Goal: Task Accomplishment & Management: Use online tool/utility

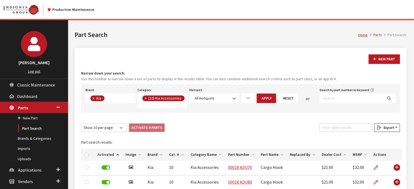
scroll to position [54, 0]
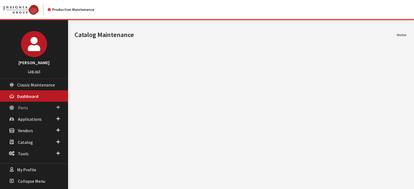
click at [37, 106] on link "Parts" at bounding box center [34, 107] width 68 height 11
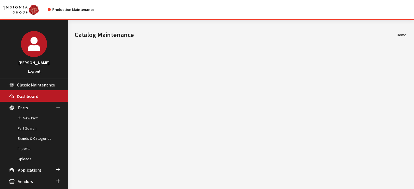
click at [34, 129] on link "Part Search" at bounding box center [34, 128] width 68 height 10
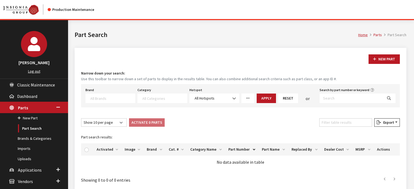
select select
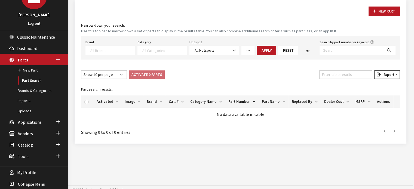
scroll to position [51, 0]
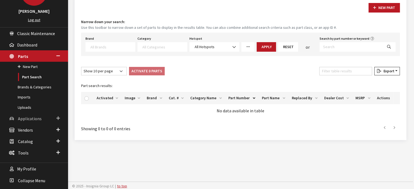
click at [21, 116] on span "Applications" at bounding box center [30, 118] width 24 height 5
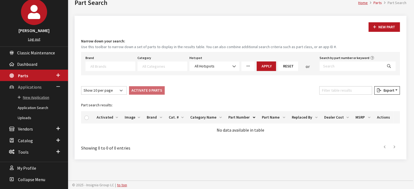
scroll to position [31, 0]
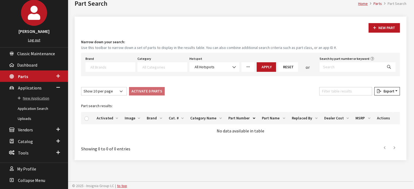
click at [29, 99] on link "New Application" at bounding box center [34, 98] width 68 height 10
click at [27, 108] on link "Application Search" at bounding box center [34, 109] width 68 height 10
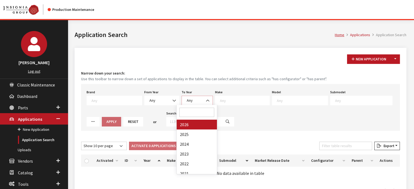
click at [182, 96] on span "Any" at bounding box center [196, 101] width 31 height 10
click at [172, 98] on b at bounding box center [172, 98] width 0 height 0
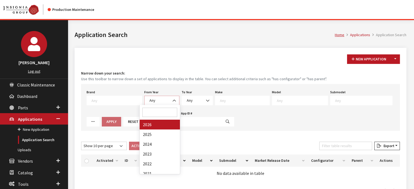
select select "2026"
select select
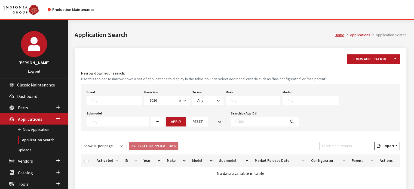
click at [304, 99] on textarea "Search" at bounding box center [312, 100] width 51 height 5
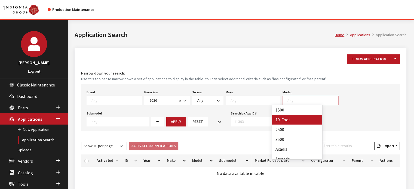
click at [230, 100] on textarea "Search" at bounding box center [254, 100] width 49 height 5
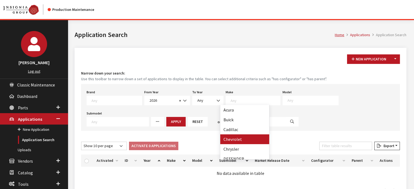
select select "3"
select select
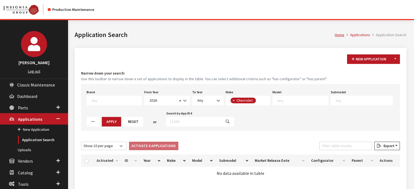
click at [308, 98] on textarea "Search" at bounding box center [302, 100] width 51 height 5
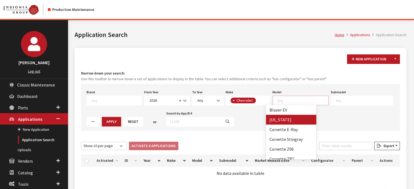
drag, startPoint x: 291, startPoint y: 122, endPoint x: 288, endPoint y: 123, distance: 3.0
select select "73"
select select
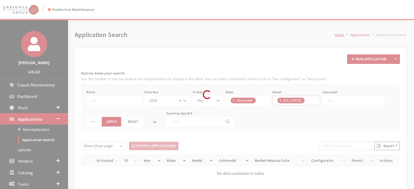
scroll to position [10, 0]
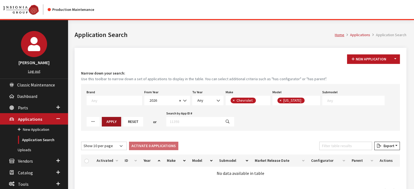
click at [102, 125] on button "Apply" at bounding box center [111, 122] width 19 height 10
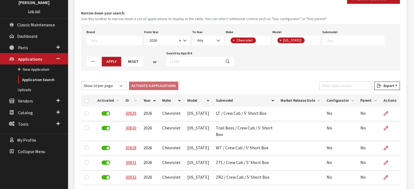
scroll to position [0, 0]
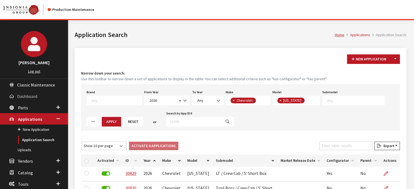
click at [27, 94] on span "Dashboard" at bounding box center [27, 96] width 20 height 5
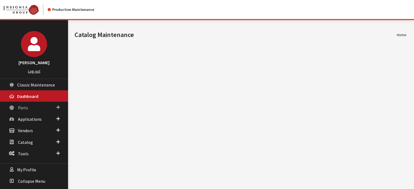
click at [24, 108] on span "Parts" at bounding box center [23, 107] width 10 height 5
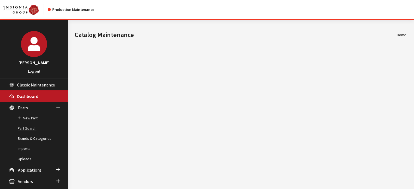
click at [25, 129] on link "Part Search" at bounding box center [34, 128] width 68 height 10
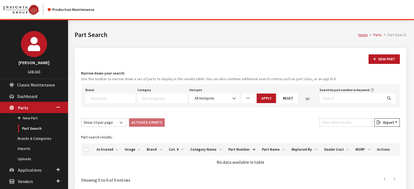
select select
click at [356, 94] on input "Search by part number or keyword" at bounding box center [350, 99] width 63 height 10
type input "86517280"
select select
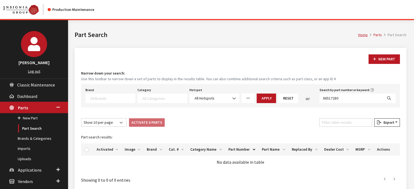
select select
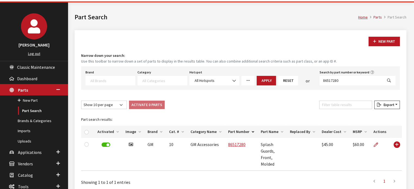
scroll to position [27, 0]
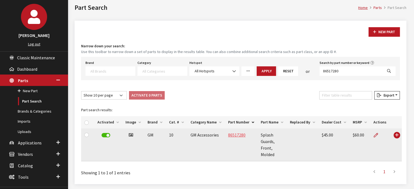
click at [231, 134] on link "86517280" at bounding box center [236, 134] width 17 height 5
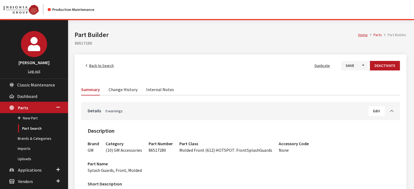
click at [99, 66] on span "Back to Search" at bounding box center [101, 65] width 24 height 5
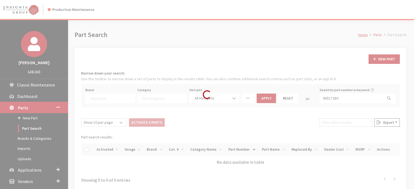
select select
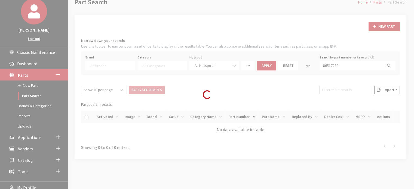
scroll to position [51, 0]
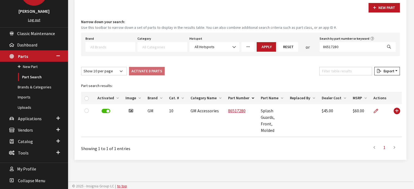
drag, startPoint x: 325, startPoint y: 15, endPoint x: 152, endPoint y: 36, distance: 174.7
click at [325, 15] on div "New Part Narrow down your search: Use this toolbar to narrow down a set of part…" at bounding box center [241, 77] width 332 height 163
click at [23, 106] on link "Uploads" at bounding box center [34, 108] width 68 height 10
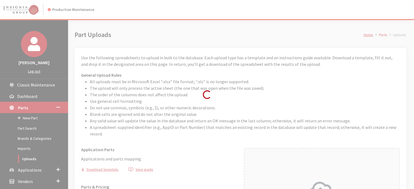
click at [300, 78] on div "Loading..." at bounding box center [207, 94] width 414 height 189
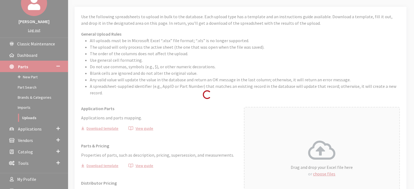
scroll to position [54, 0]
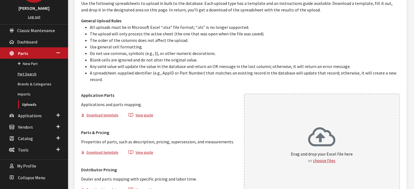
drag, startPoint x: 27, startPoint y: 71, endPoint x: 30, endPoint y: 73, distance: 3.4
click at [27, 71] on link "Part Search" at bounding box center [34, 74] width 68 height 10
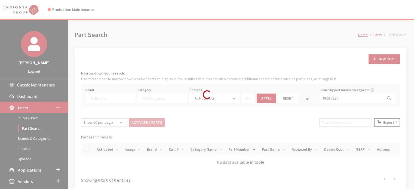
select select
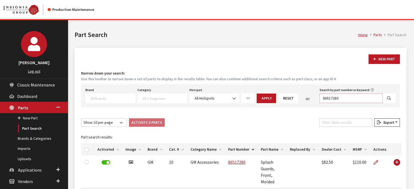
drag, startPoint x: 361, startPoint y: 95, endPoint x: 236, endPoint y: 95, distance: 125.1
click at [236, 95] on div "Brand Acura Alfa Romeo Audi BMW DoubleTake Ford Ford Racing GM GST Honda Hyunda…" at bounding box center [240, 94] width 312 height 17
select select
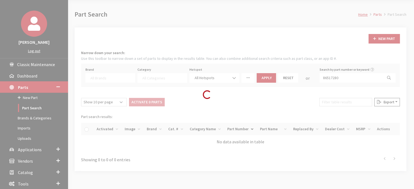
scroll to position [51, 0]
